Goal: Ask a question

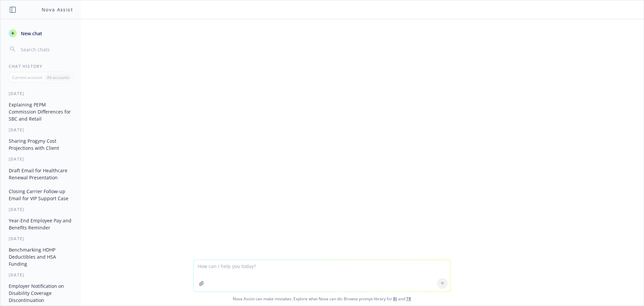
click at [230, 270] on textarea at bounding box center [322, 276] width 257 height 32
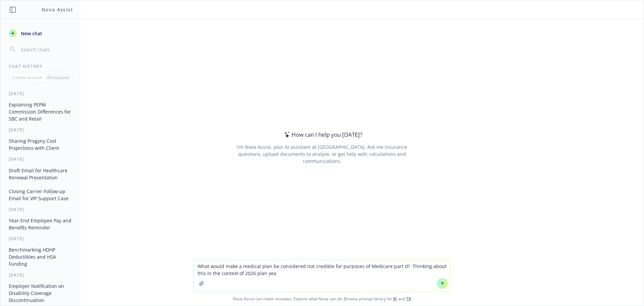
type textarea "What would make a medical plan be considered not credible for purposes of Medic…"
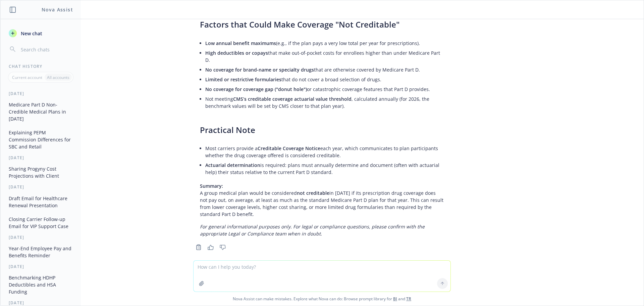
scroll to position [122, 0]
click at [256, 269] on textarea at bounding box center [322, 275] width 257 height 31
type textarea "What's a simple way to ask carriers for this determination?"
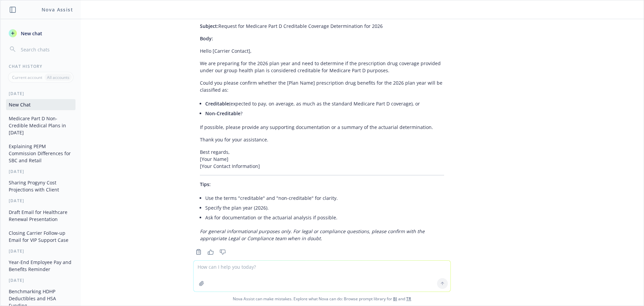
scroll to position [420, 0]
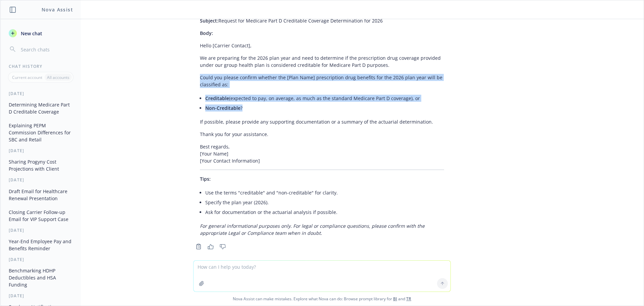
drag, startPoint x: 242, startPoint y: 103, endPoint x: 188, endPoint y: 72, distance: 62.2
click at [193, 72] on div "A simple and effective way to ask carriers for a Medicare Part D Creditable Cov…" at bounding box center [322, 110] width 258 height 257
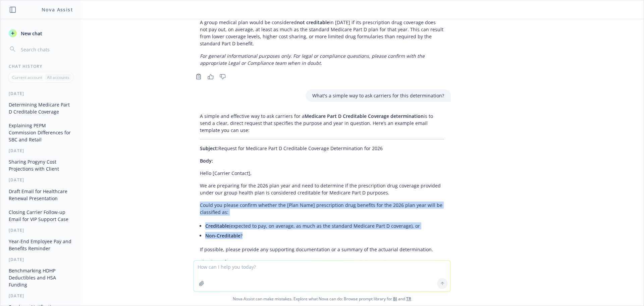
scroll to position [286, 0]
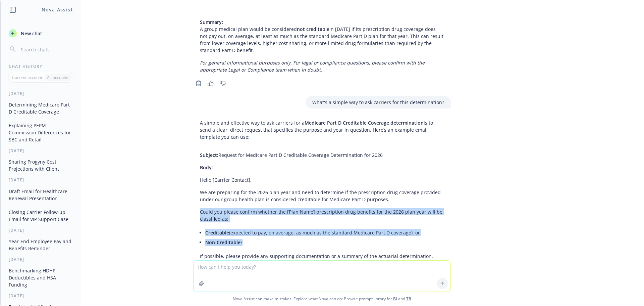
click at [280, 214] on p "Could you please confirm whether the [Plan Name] prescription drug benefits for…" at bounding box center [322, 215] width 244 height 14
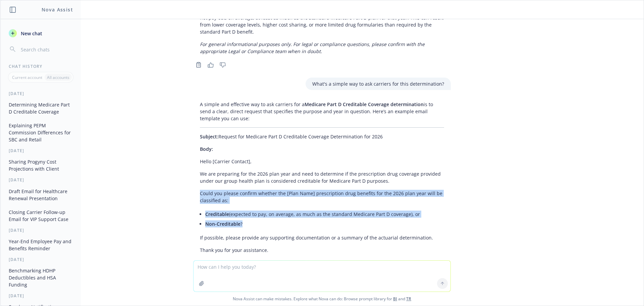
scroll to position [319, 0]
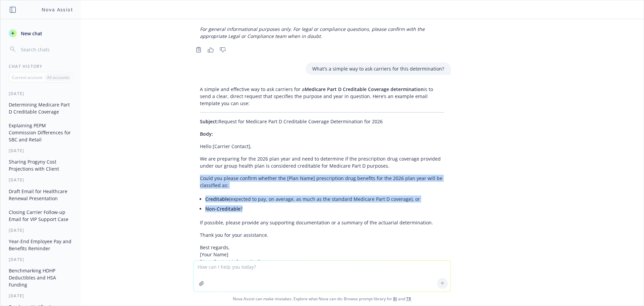
click at [248, 196] on li "Creditable (expected to pay, on average, as much as the standard Medicare Part …" at bounding box center [324, 199] width 239 height 10
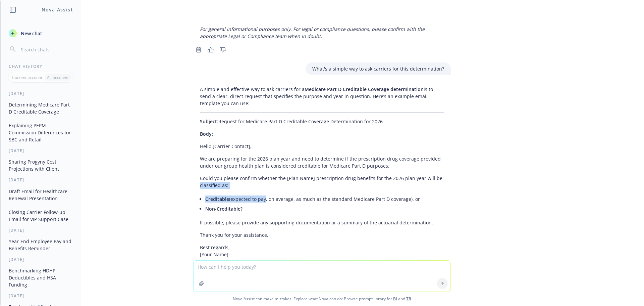
drag, startPoint x: 259, startPoint y: 196, endPoint x: 193, endPoint y: 177, distance: 68.8
click at [193, 177] on div "A simple and effective way to ask carriers for a Medicare Part D Creditable Cov…" at bounding box center [322, 211] width 258 height 257
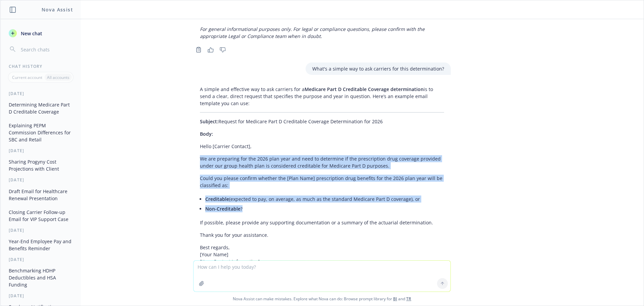
drag, startPoint x: 243, startPoint y: 203, endPoint x: 194, endPoint y: 154, distance: 69.1
click at [194, 154] on div "A simple and effective way to ask carriers for a Medicare Part D Creditable Cov…" at bounding box center [322, 211] width 258 height 257
copy div "We are preparing for the 2026 plan year and need to determine if the prescripti…"
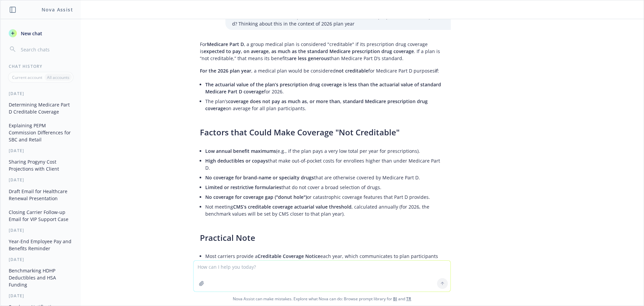
scroll to position [0, 0]
